Goal: Task Accomplishment & Management: Manage account settings

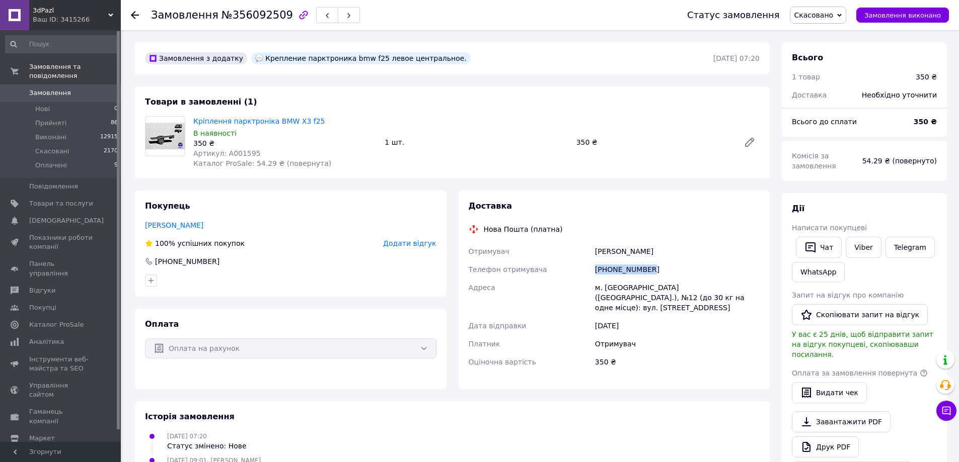
drag, startPoint x: 644, startPoint y: 271, endPoint x: 582, endPoint y: 265, distance: 62.1
click at [582, 265] on div "Отримувач [PERSON_NAME] Телефон отримувача [PHONE_NUMBER] Адреса м. [GEOGRAPHIC…" at bounding box center [613, 307] width 295 height 129
copy div "Телефон отримувача [PHONE_NUMBER]"
click at [41, 199] on span "Товари та послуги" at bounding box center [61, 203] width 64 height 9
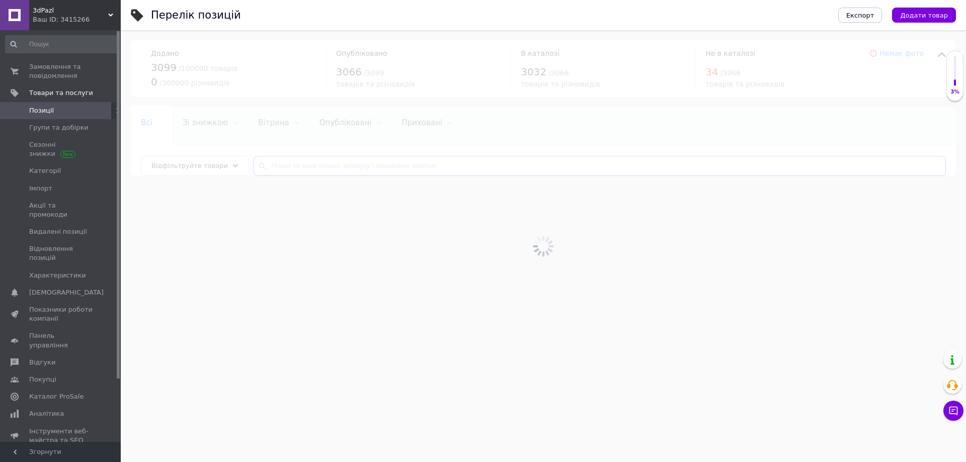
click at [345, 167] on input "text" at bounding box center [600, 166] width 692 height 20
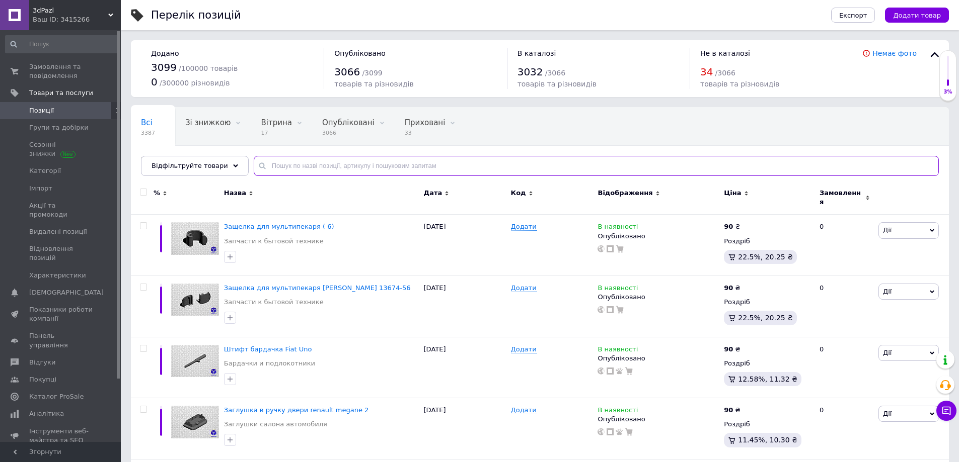
click at [345, 167] on input "text" at bounding box center [596, 166] width 685 height 20
paste input "[PHONE_NUMBER]"
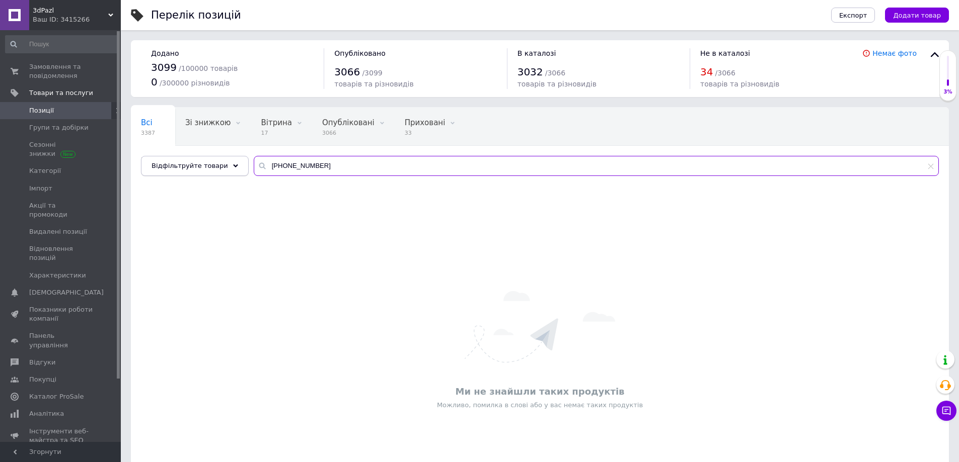
drag, startPoint x: 349, startPoint y: 165, endPoint x: 211, endPoint y: 163, distance: 137.9
click at [214, 163] on div "Відфільтруйте товари [PHONE_NUMBER]" at bounding box center [540, 166] width 798 height 20
paste input "Крепление парктроника BMW X3 f25"
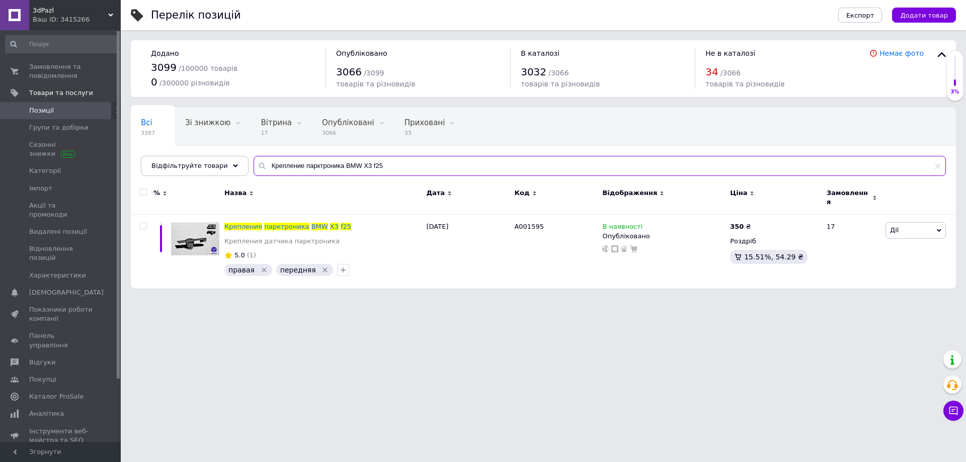
type input "Крепление парктроника BMW X3 f25"
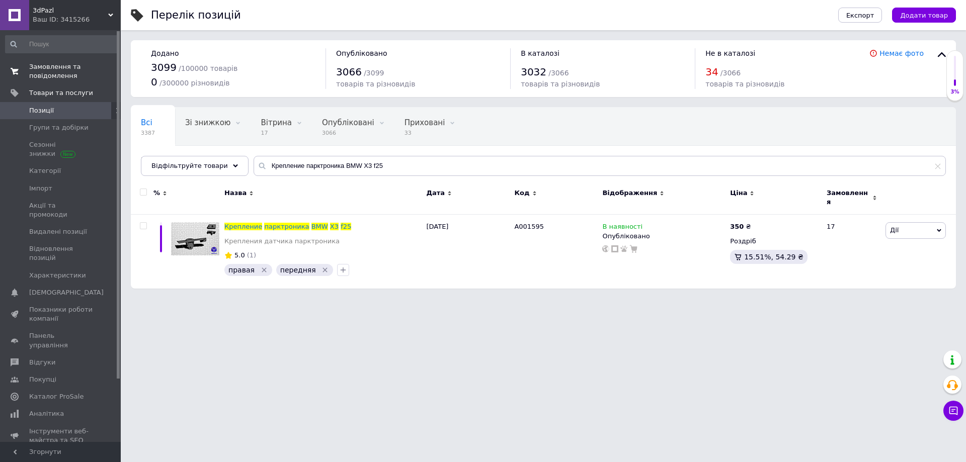
click at [69, 75] on span "Замовлення та повідомлення" at bounding box center [61, 71] width 64 height 18
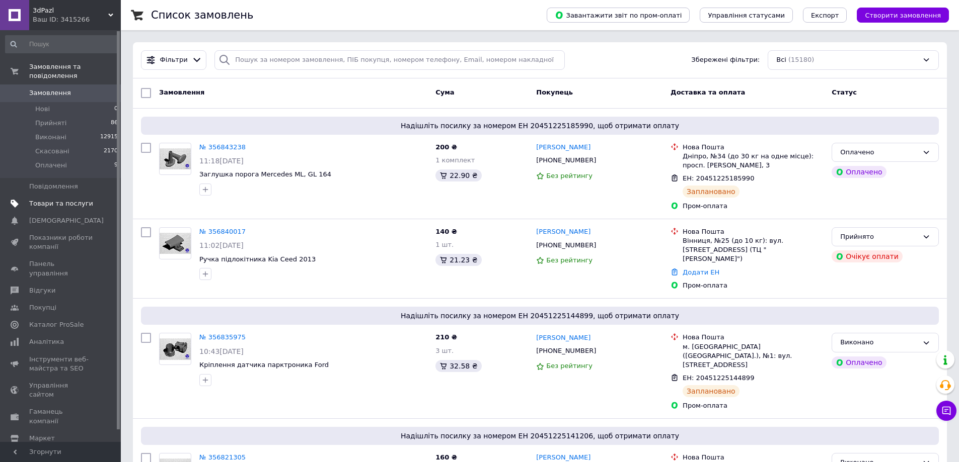
click at [80, 199] on span "Товари та послуги" at bounding box center [61, 203] width 64 height 9
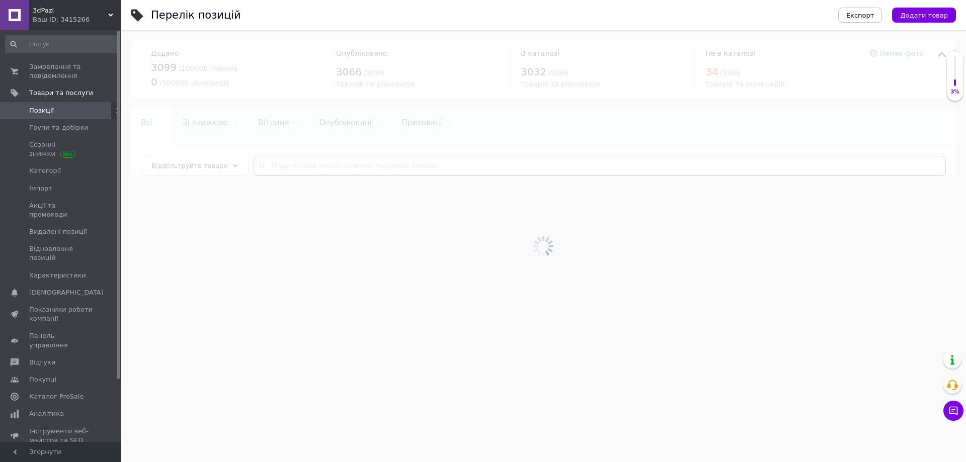
click at [415, 165] on input "text" at bounding box center [600, 166] width 692 height 20
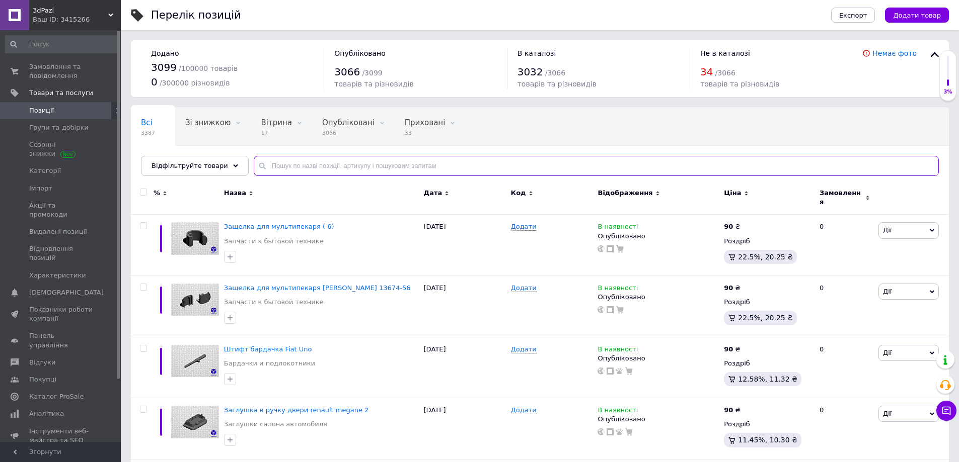
paste input "lincoln nautilus"
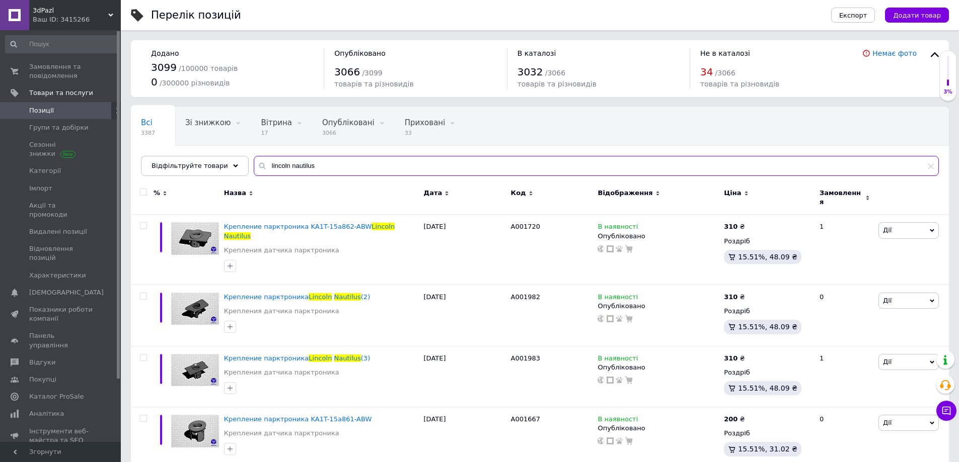
scroll to position [1, 0]
type input "lincoln nautilus"
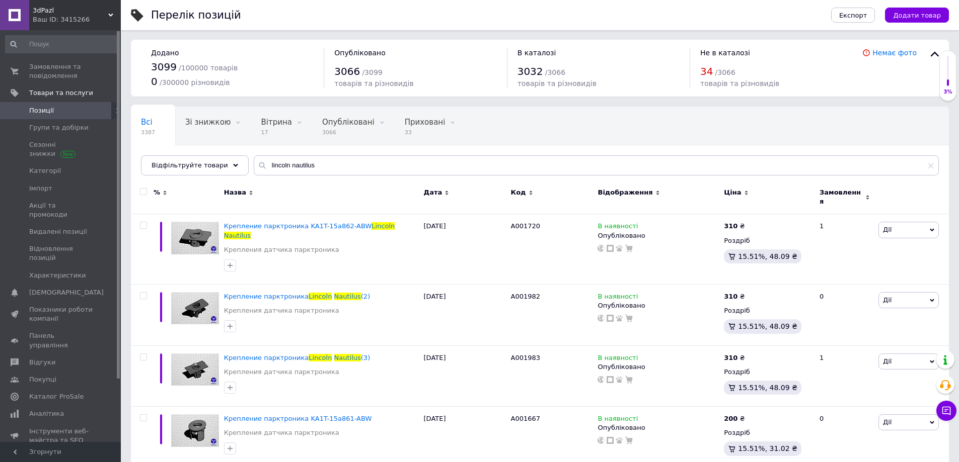
click at [55, 106] on span "Позиції" at bounding box center [61, 110] width 64 height 9
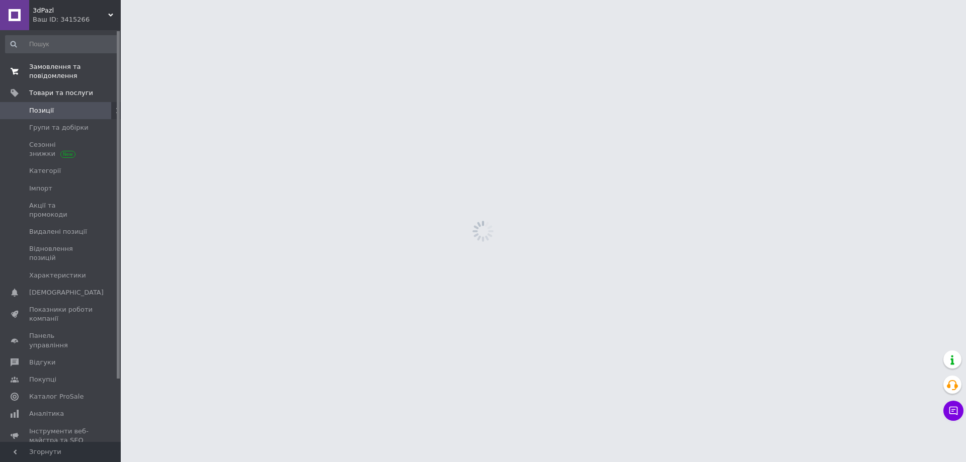
click at [56, 71] on span "Замовлення та повідомлення" at bounding box center [61, 71] width 64 height 18
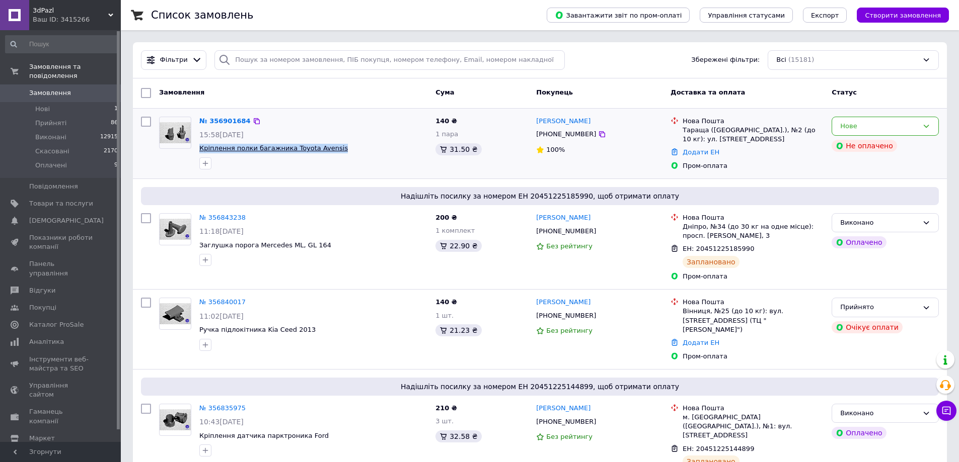
drag, startPoint x: 339, startPoint y: 153, endPoint x: 199, endPoint y: 150, distance: 139.9
click at [199, 150] on span "Кріплення полки багажника Toyota Avensis" at bounding box center [313, 149] width 228 height 10
copy span "Кріплення полки багажника Toyota Avensis"
click at [599, 135] on icon at bounding box center [602, 134] width 6 height 6
click at [846, 127] on div "Нове" at bounding box center [879, 126] width 78 height 11
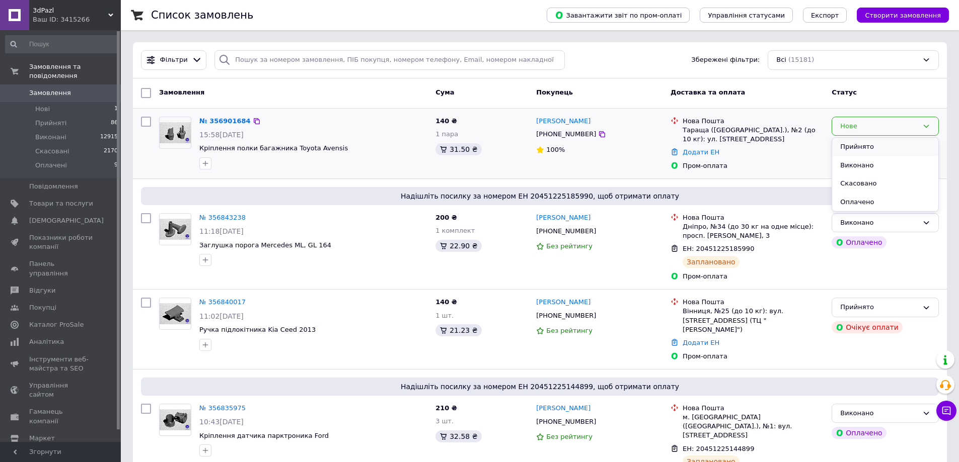
click at [846, 139] on li "Прийнято" at bounding box center [885, 147] width 106 height 19
click at [277, 56] on input "search" at bounding box center [389, 60] width 350 height 20
paste input "509711556"
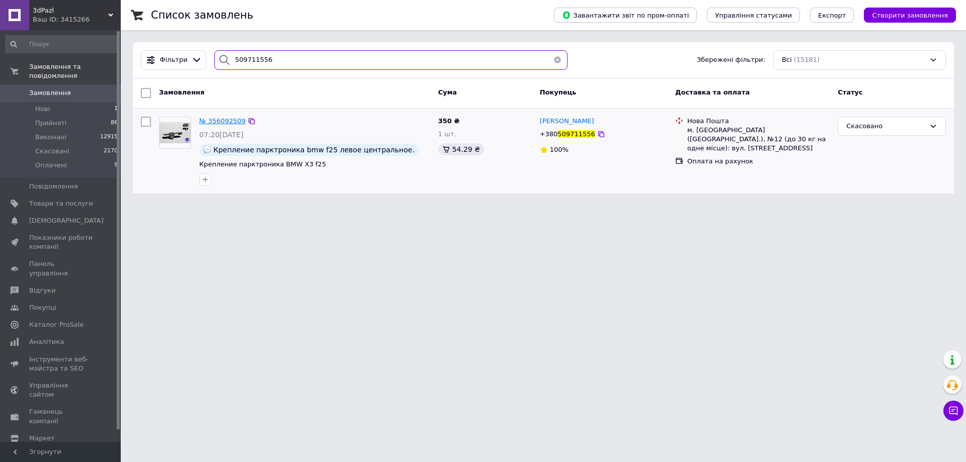
type input "509711556"
click at [214, 119] on span "№ 356092509" at bounding box center [222, 121] width 46 height 8
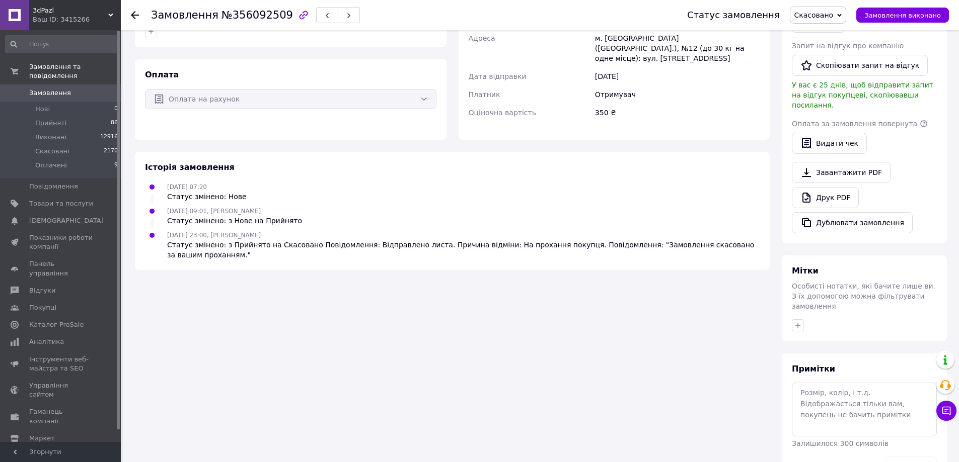
scroll to position [266, 0]
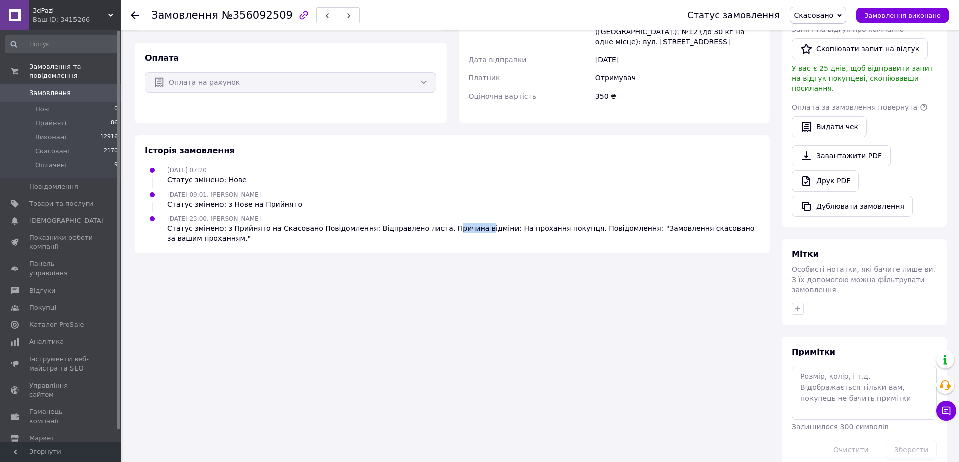
drag, startPoint x: 422, startPoint y: 218, endPoint x: 450, endPoint y: 218, distance: 28.7
click at [450, 223] on div "Статус змінено: з Прийнято на Скасовано Повідомлення: Відправлено листа. Причин…" at bounding box center [463, 233] width 592 height 20
drag, startPoint x: 487, startPoint y: 218, endPoint x: 528, endPoint y: 219, distance: 41.3
click at [528, 223] on div "Статус змінено: з Прийнято на Скасовано Повідомлення: Відправлено листа. Причин…" at bounding box center [463, 233] width 592 height 20
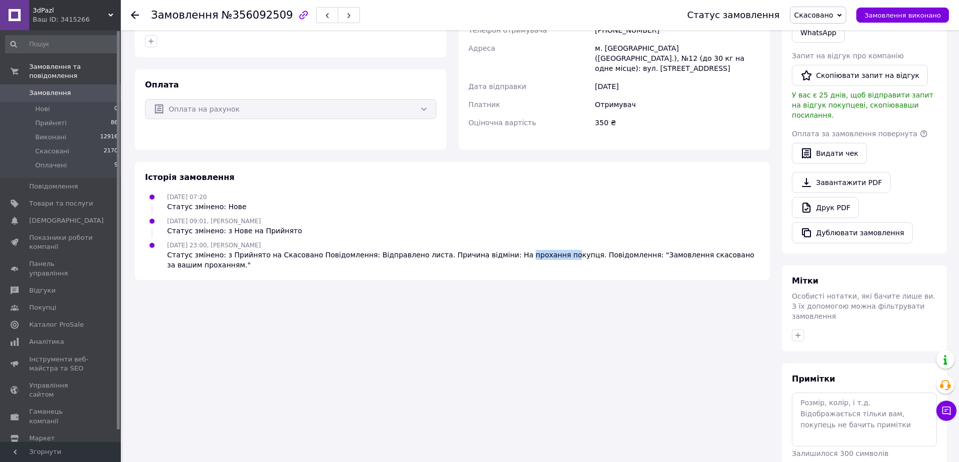
scroll to position [216, 0]
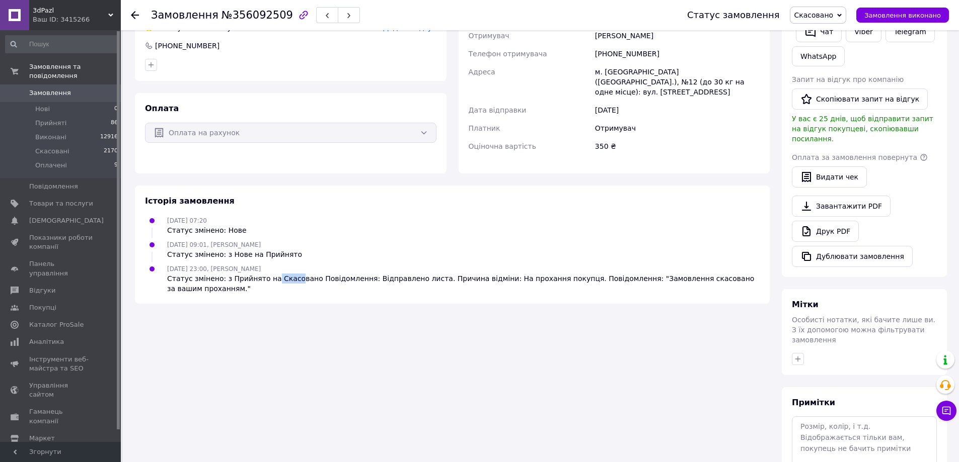
drag, startPoint x: 264, startPoint y: 270, endPoint x: 287, endPoint y: 270, distance: 23.1
click at [287, 274] on div "Статус змінено: з Прийнято на Скасовано Повідомлення: Відправлено листа. Причин…" at bounding box center [463, 284] width 592 height 20
click at [252, 274] on div "Статус змінено: з Прийнято на Скасовано Повідомлення: Відправлено листа. Причин…" at bounding box center [463, 284] width 592 height 20
drag, startPoint x: 290, startPoint y: 272, endPoint x: 309, endPoint y: 272, distance: 19.6
click at [309, 274] on div "Статус змінено: з Прийнято на Скасовано Повідомлення: Відправлено листа. Причин…" at bounding box center [463, 284] width 592 height 20
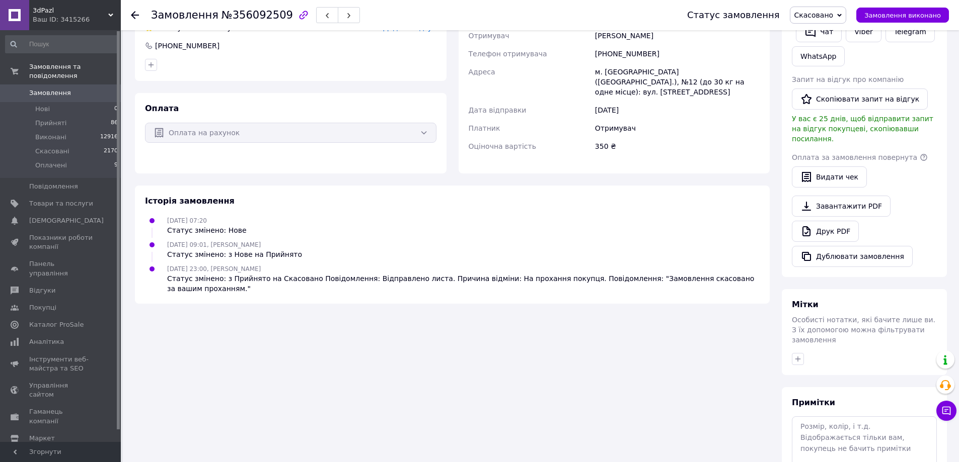
click at [327, 275] on div "Історія замовлення [DATE] 07:20 Статус змінено: Нове [DATE] 09:01, [PERSON_NAME…" at bounding box center [452, 245] width 635 height 118
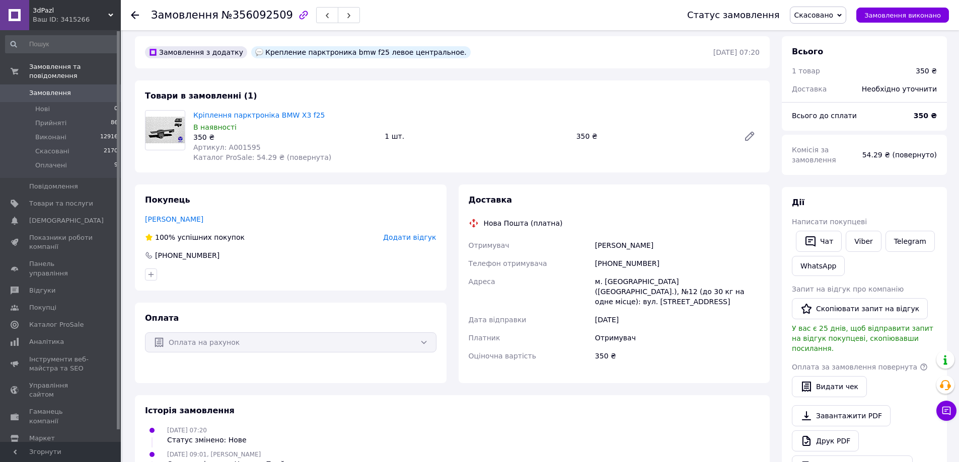
scroll to position [0, 0]
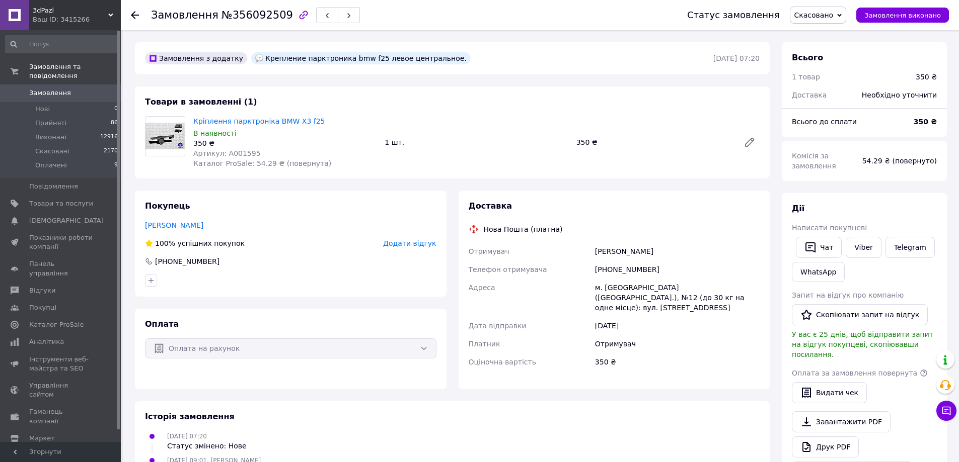
click at [35, 89] on span "Замовлення" at bounding box center [50, 93] width 42 height 9
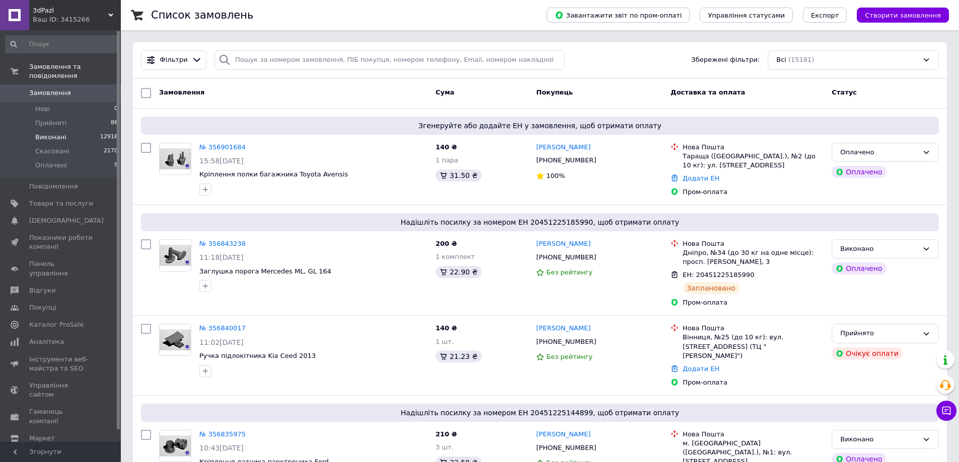
click at [65, 130] on li "Виконані 12916" at bounding box center [62, 137] width 124 height 14
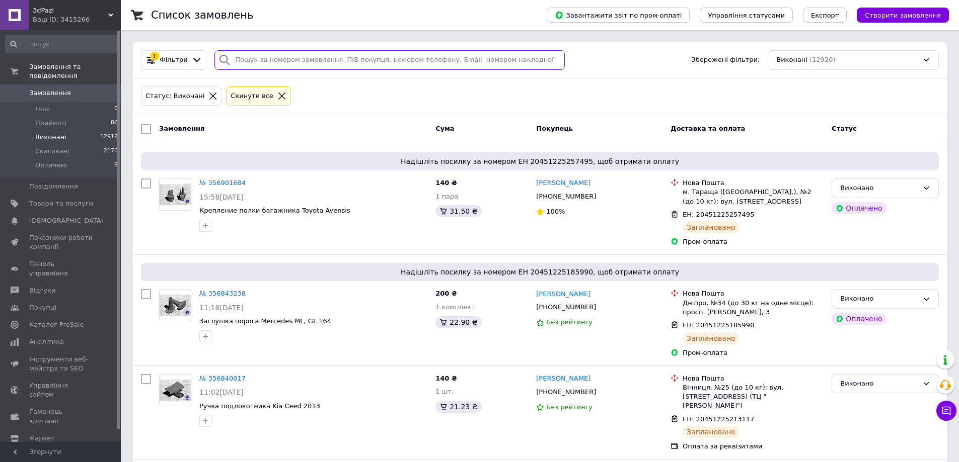
paste input "т. [PHONE_NUMBER]"
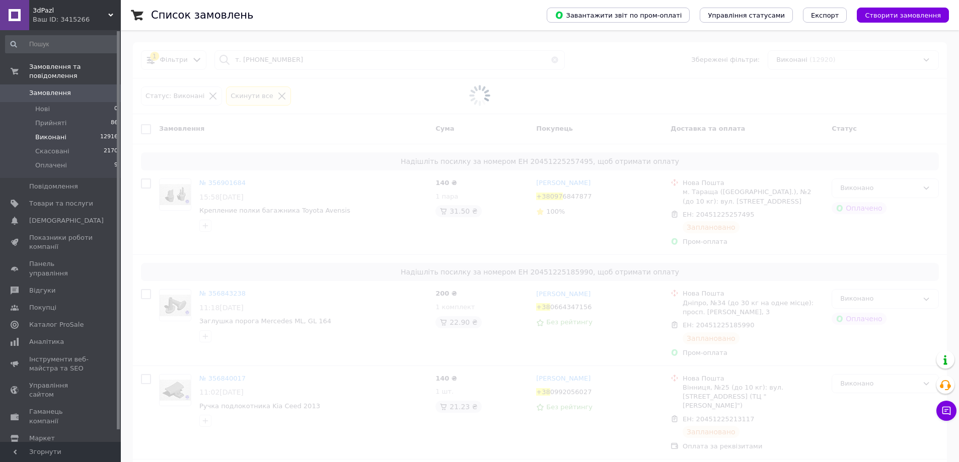
drag, startPoint x: 231, startPoint y: 68, endPoint x: 203, endPoint y: 65, distance: 28.8
click at [205, 65] on span at bounding box center [479, 95] width 959 height 191
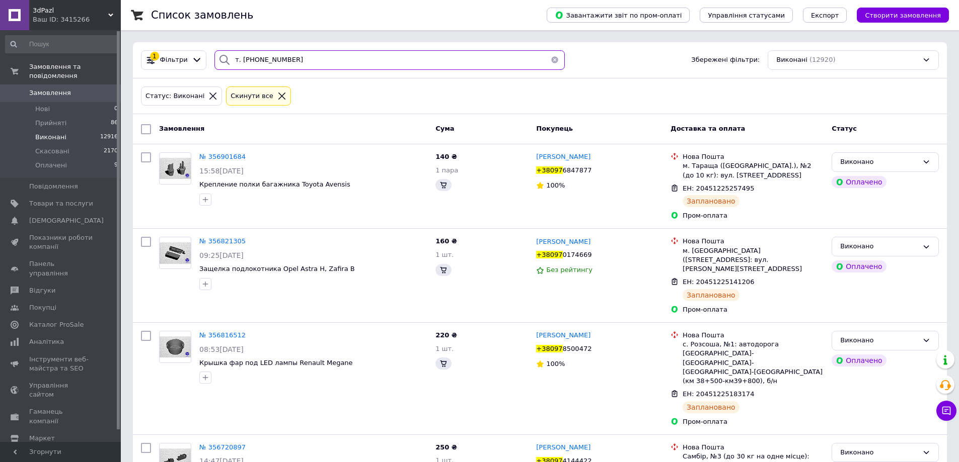
click at [239, 60] on input "т. [PHONE_NUMBER]" at bounding box center [389, 60] width 350 height 20
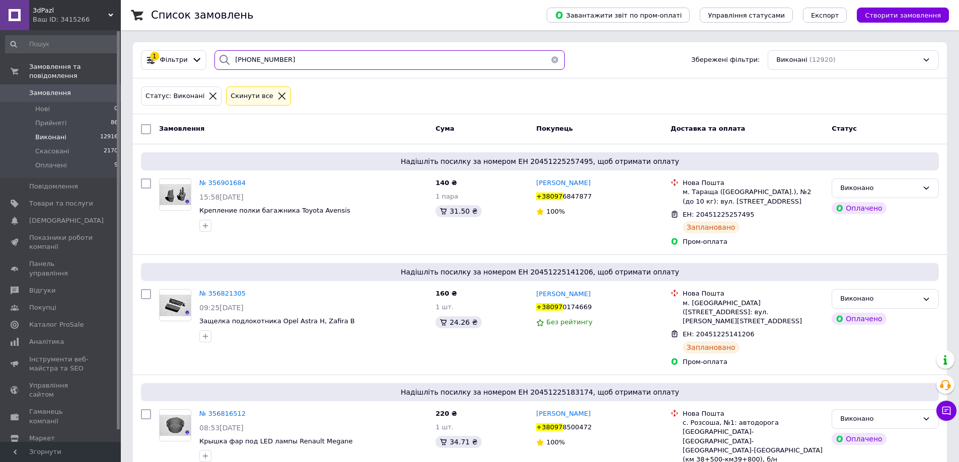
click at [247, 62] on input "[PHONE_NUMBER]" at bounding box center [389, 60] width 350 height 20
click at [244, 60] on input "[PHONE_NUMBER]" at bounding box center [389, 60] width 350 height 20
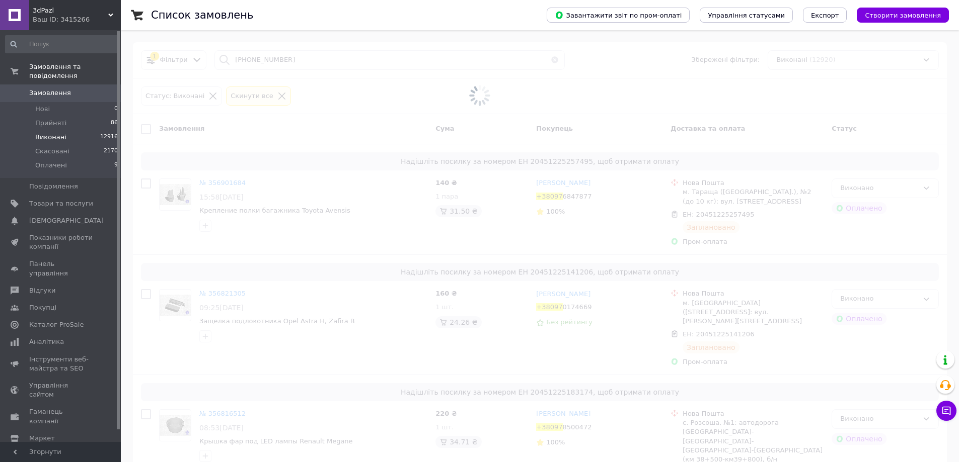
click at [257, 61] on span at bounding box center [479, 95] width 959 height 191
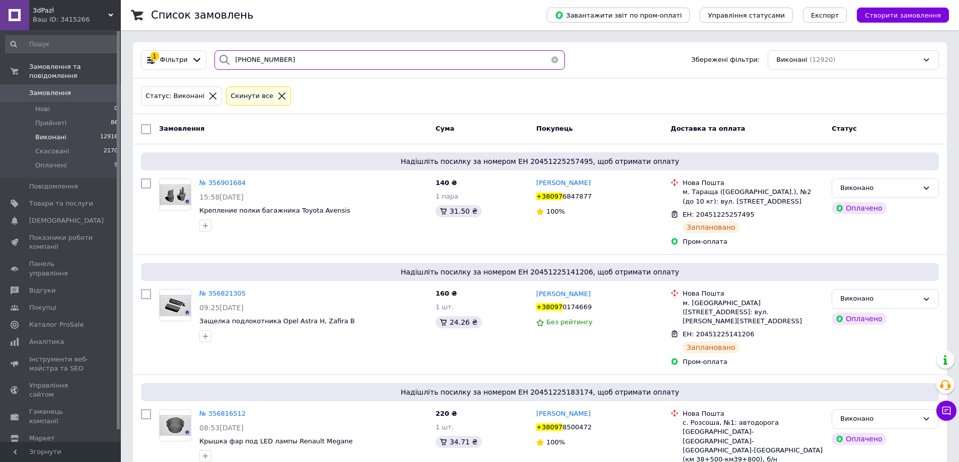
click at [276, 60] on input "[PHONE_NUMBER]" at bounding box center [389, 60] width 350 height 20
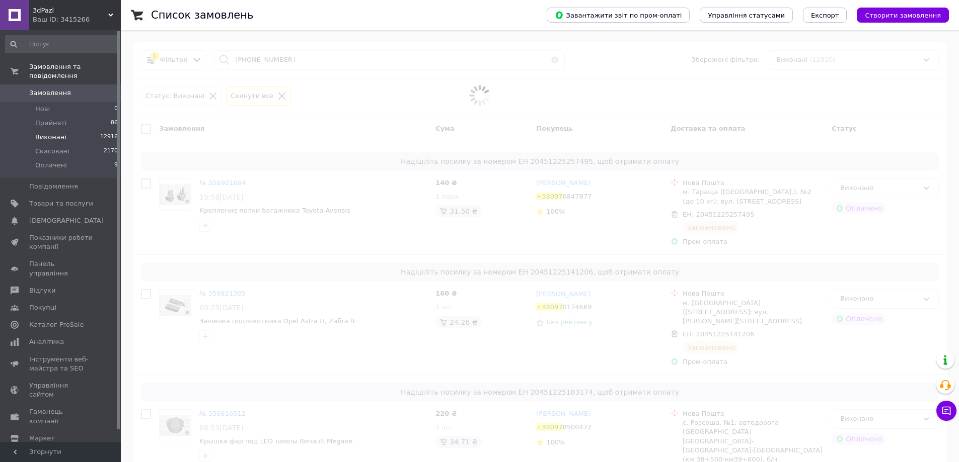
click at [267, 62] on span at bounding box center [479, 95] width 959 height 191
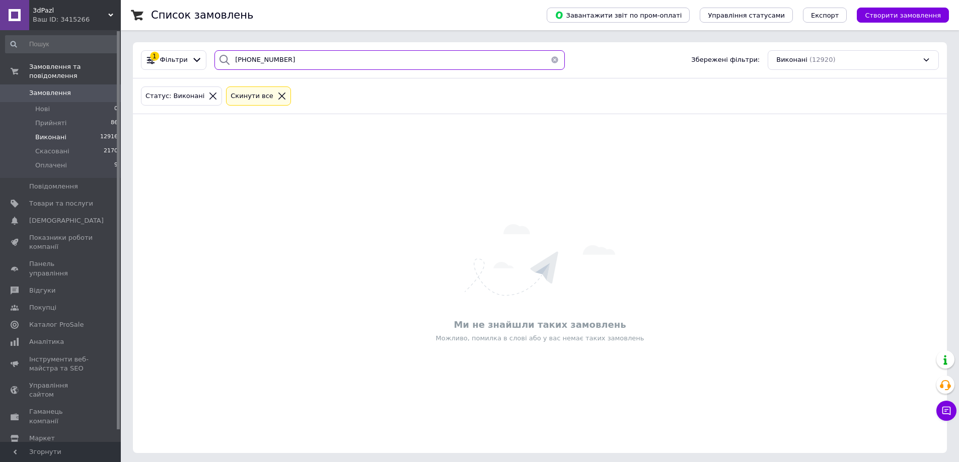
click at [269, 61] on input "[PHONE_NUMBER]" at bounding box center [389, 60] width 350 height 20
click at [256, 62] on input "+38097 5132880" at bounding box center [389, 60] width 350 height 20
click at [243, 61] on input "[PHONE_NUMBER]" at bounding box center [389, 60] width 350 height 20
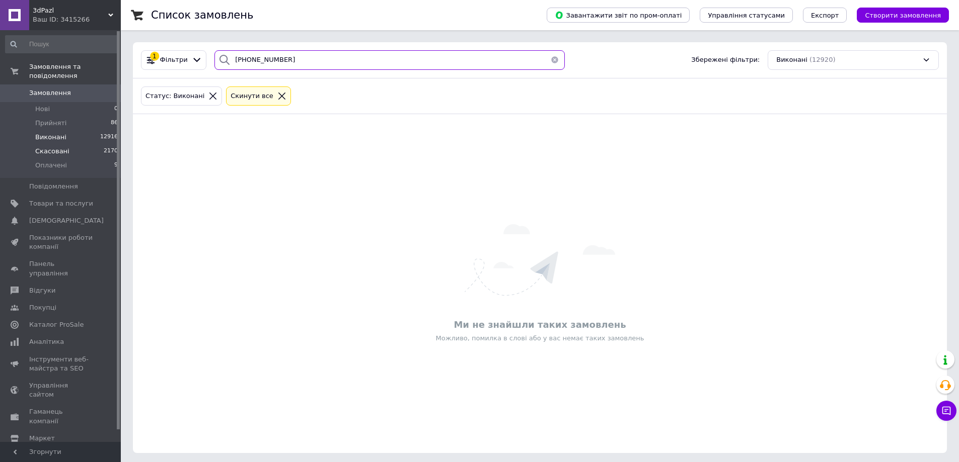
type input "[PHONE_NUMBER]"
click at [52, 147] on span "Скасовані" at bounding box center [52, 151] width 34 height 9
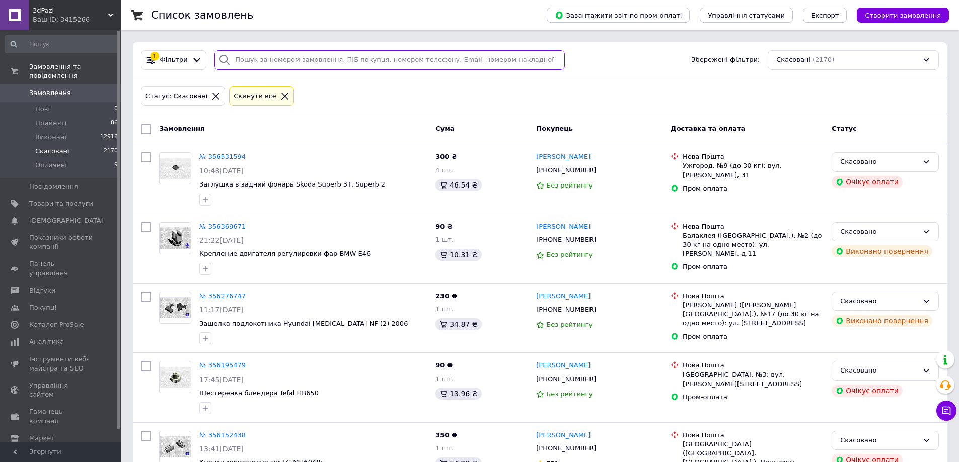
paste input "[PHONE_NUMBER]"
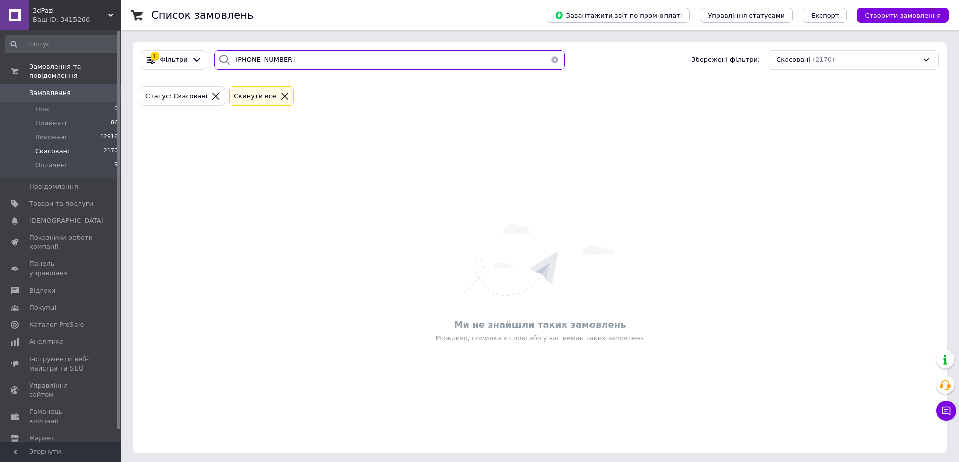
drag, startPoint x: 235, startPoint y: 60, endPoint x: 221, endPoint y: 64, distance: 14.2
click at [223, 63] on div "[PHONE_NUMBER]" at bounding box center [389, 60] width 350 height 20
type input "[PHONE_NUMBER]"
click at [39, 119] on span "Прийняті" at bounding box center [50, 123] width 31 height 9
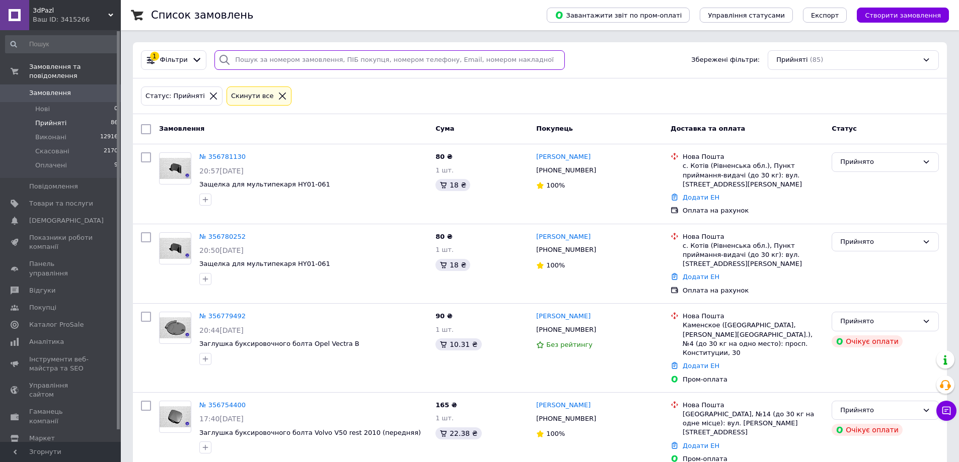
paste input "[PHONE_NUMBER]"
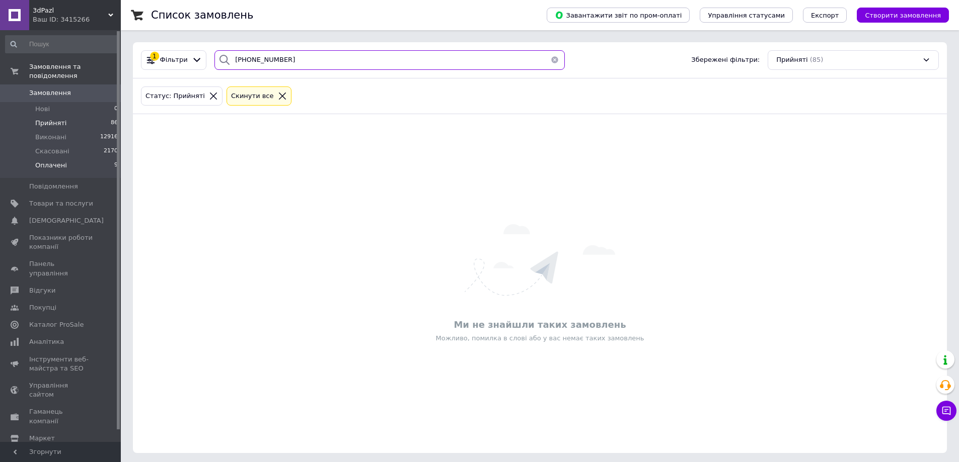
type input "[PHONE_NUMBER]"
click at [48, 161] on span "Оплачені" at bounding box center [51, 165] width 32 height 9
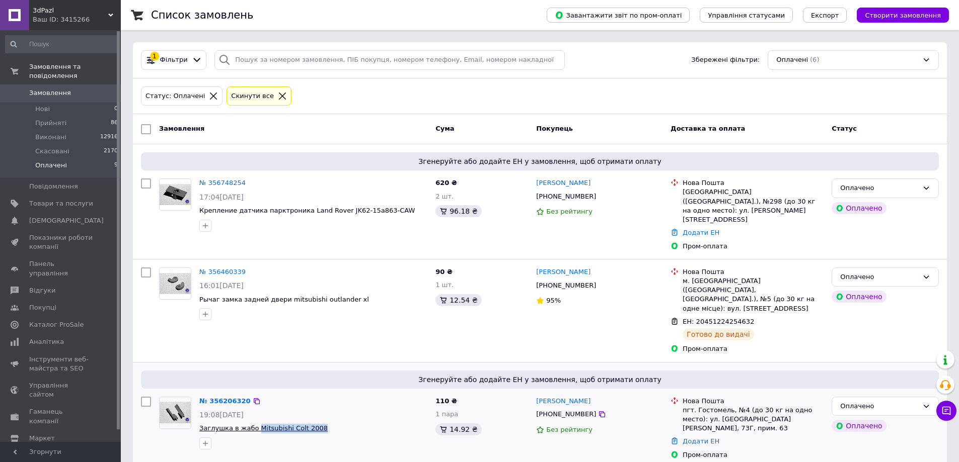
drag, startPoint x: 324, startPoint y: 401, endPoint x: 253, endPoint y: 405, distance: 70.6
click at [253, 424] on span "Заглушка в жабо Mitsubishi Colt 2008" at bounding box center [313, 429] width 228 height 10
click at [240, 425] on span "Заглушка в жабо Mitsubishi Colt 2008" at bounding box center [263, 429] width 128 height 8
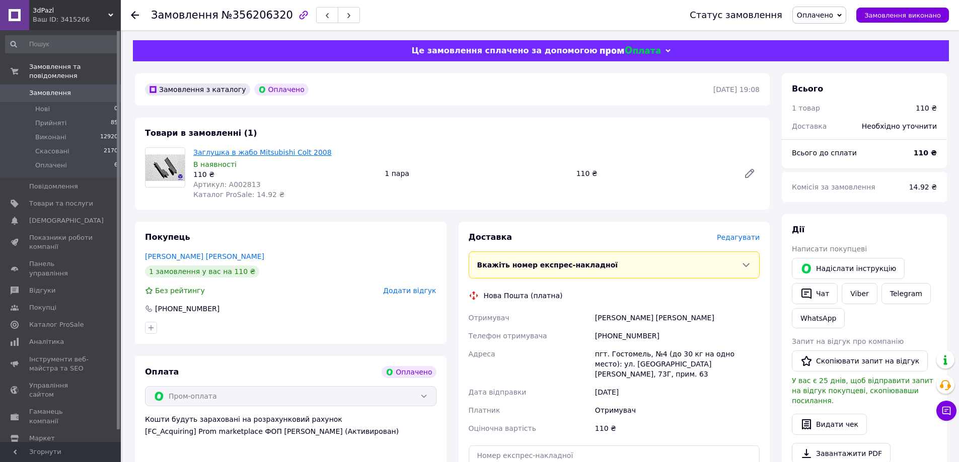
click at [203, 154] on link "Заглушка в жабо Mitsubishi Colt 2008" at bounding box center [262, 152] width 138 height 8
